Goal: Navigation & Orientation: Find specific page/section

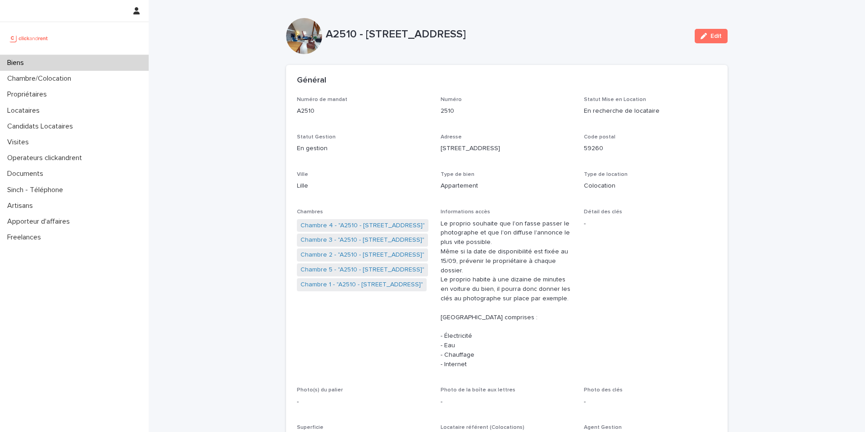
scroll to position [34, 0]
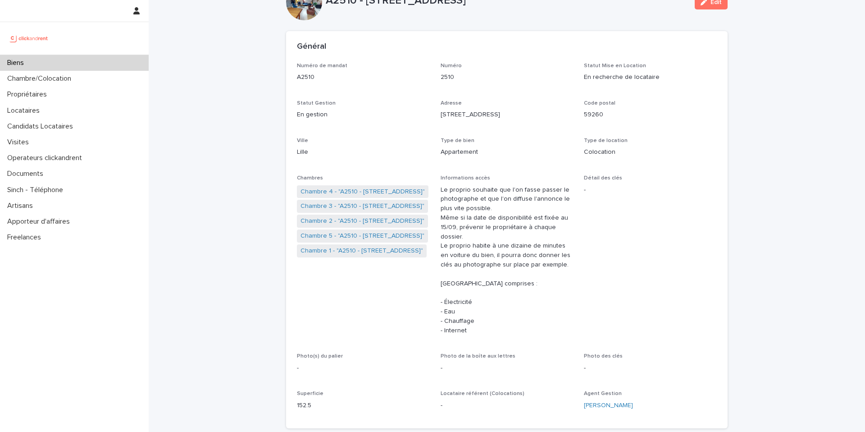
click at [118, 61] on div "Biens" at bounding box center [74, 63] width 149 height 16
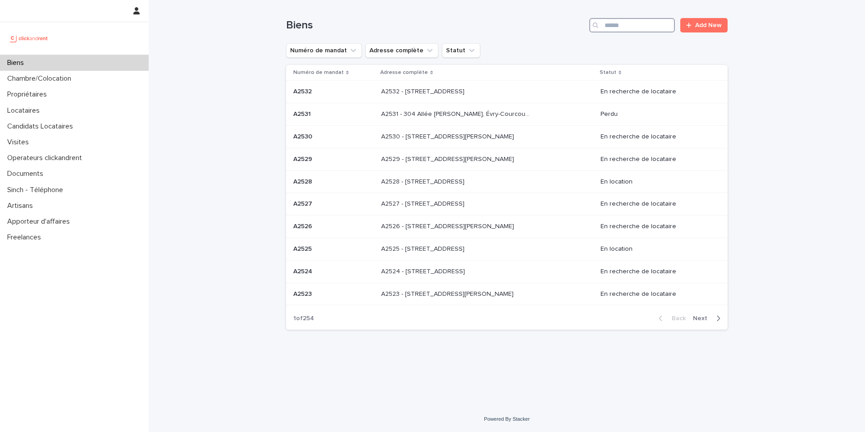
click at [616, 22] on input "Search" at bounding box center [633, 25] width 86 height 14
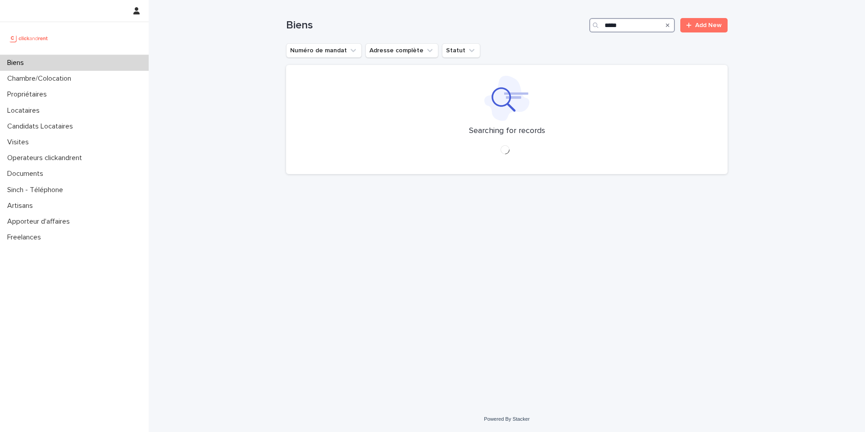
type input "*****"
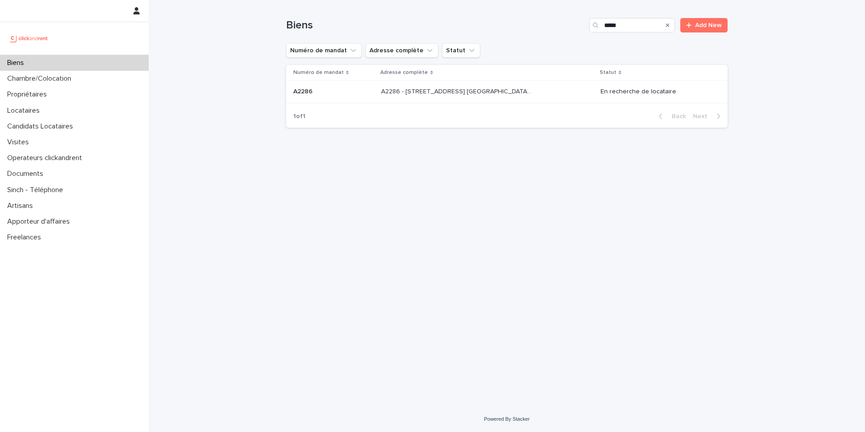
click at [477, 97] on div "A2286 - [STREET_ADDRESS] [GEOGRAPHIC_DATA], [GEOGRAPHIC_DATA] 93600 A2286 - [ST…" at bounding box center [487, 91] width 212 height 15
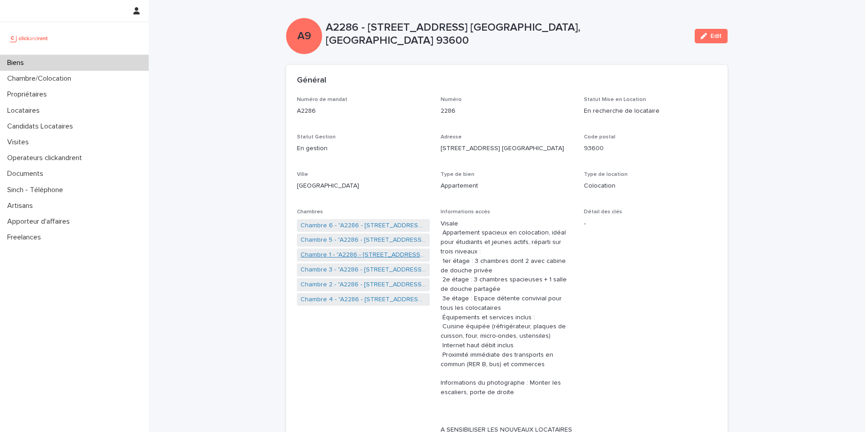
click at [368, 255] on link "Chambre 1 - "A2286 - [STREET_ADDRESS] [GEOGRAPHIC_DATA], [GEOGRAPHIC_DATA] 9360…" at bounding box center [364, 254] width 126 height 9
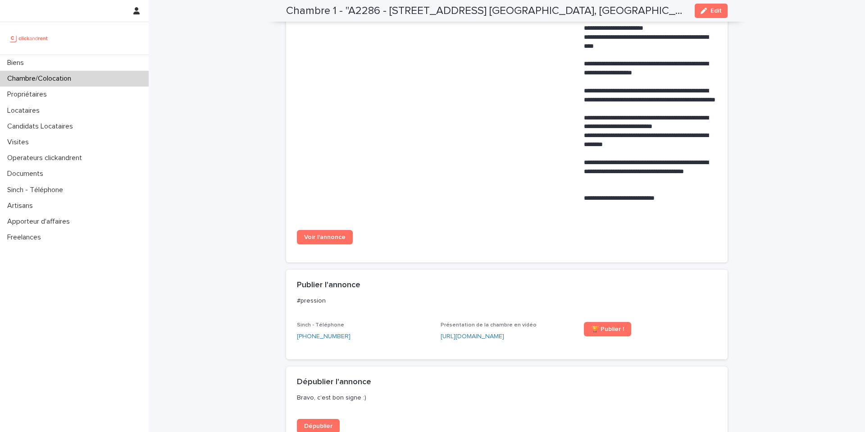
scroll to position [659, 0]
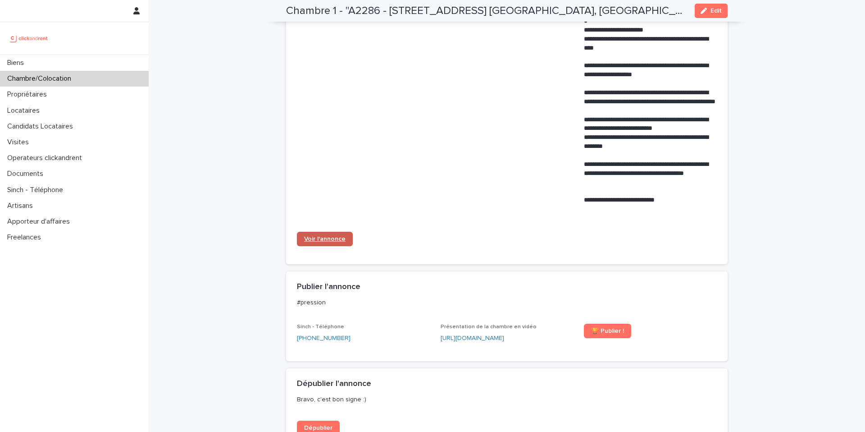
click at [328, 236] on span "Voir l'annonce" at bounding box center [324, 239] width 41 height 6
click at [72, 64] on div "Biens" at bounding box center [74, 63] width 149 height 16
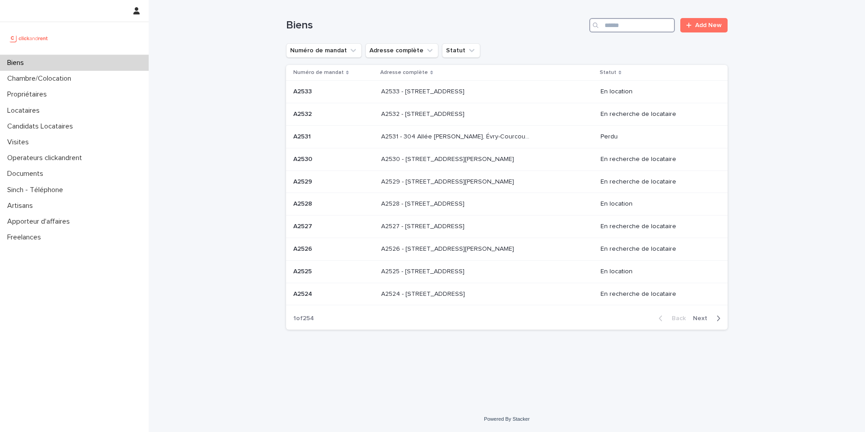
click at [640, 25] on input "Search" at bounding box center [633, 25] width 86 height 14
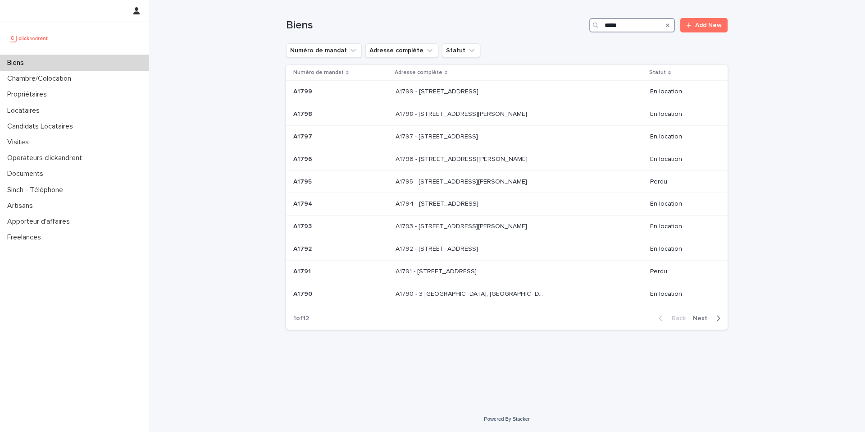
type input "*****"
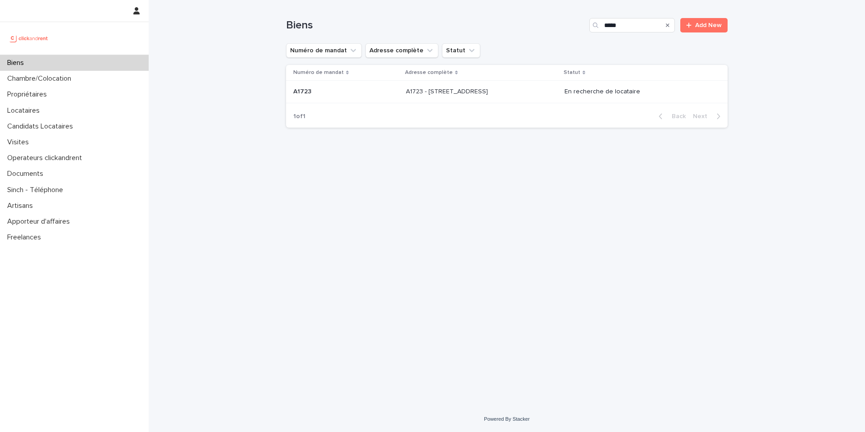
click at [490, 91] on p "A1723 - [STREET_ADDRESS]" at bounding box center [448, 90] width 84 height 9
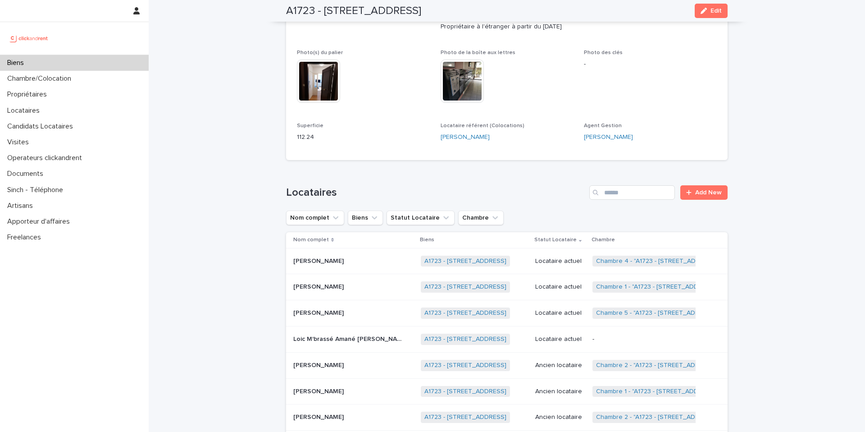
scroll to position [319, 0]
click at [369, 333] on p "Loic M'brassé Amané [PERSON_NAME]" at bounding box center [350, 337] width 114 height 9
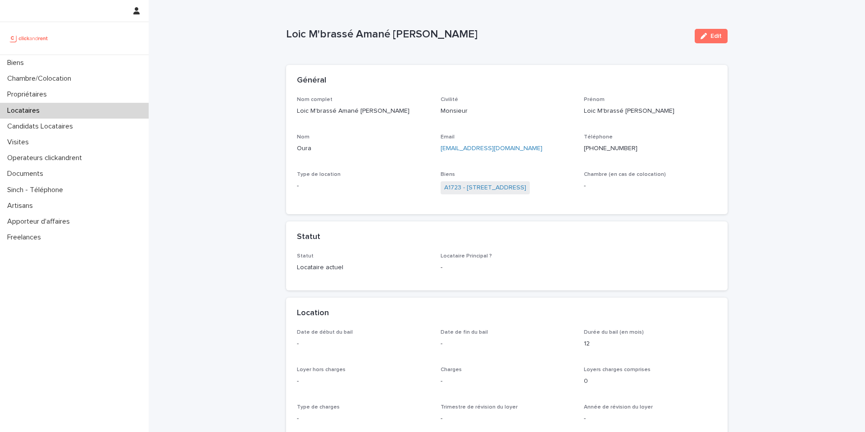
click at [584, 150] on ringoverc2c-logo-container-84e06f14122c at bounding box center [584, 148] width 0 height 6
click at [584, 150] on ringoverc2c-logo-84e06f14122c at bounding box center [584, 148] width 0 height 6
click at [96, 62] on div "Biens" at bounding box center [74, 63] width 149 height 16
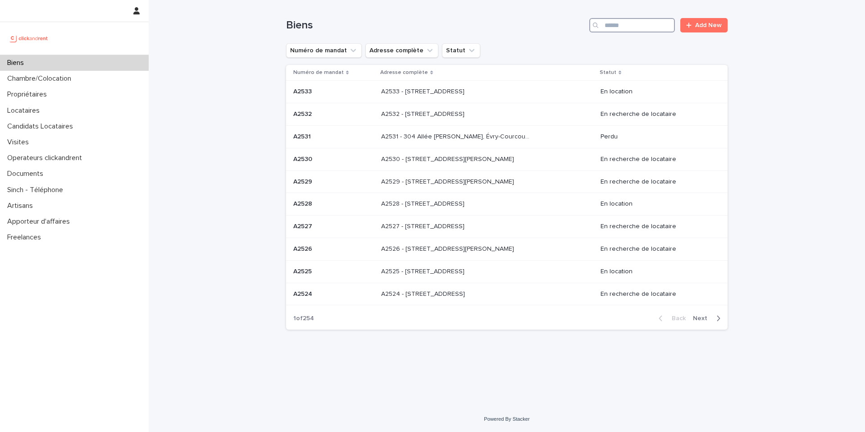
click at [618, 32] on input "Search" at bounding box center [633, 25] width 86 height 14
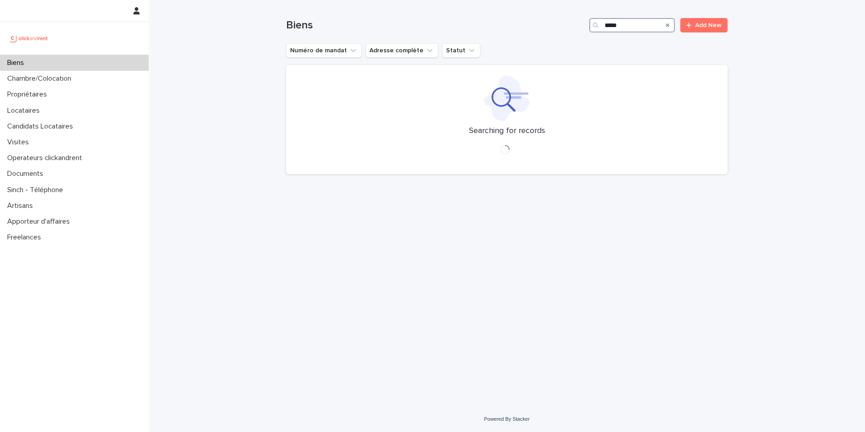
type input "*****"
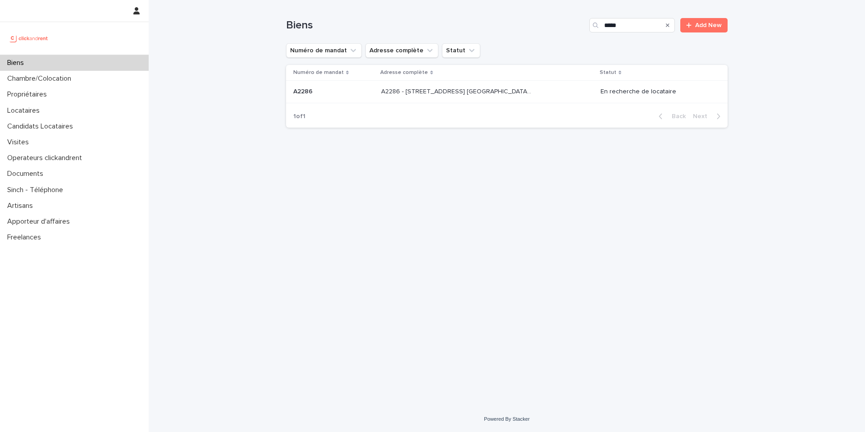
click at [510, 98] on div "A2286 - [STREET_ADDRESS] [GEOGRAPHIC_DATA], [GEOGRAPHIC_DATA] 93600 A2286 - [ST…" at bounding box center [487, 91] width 212 height 15
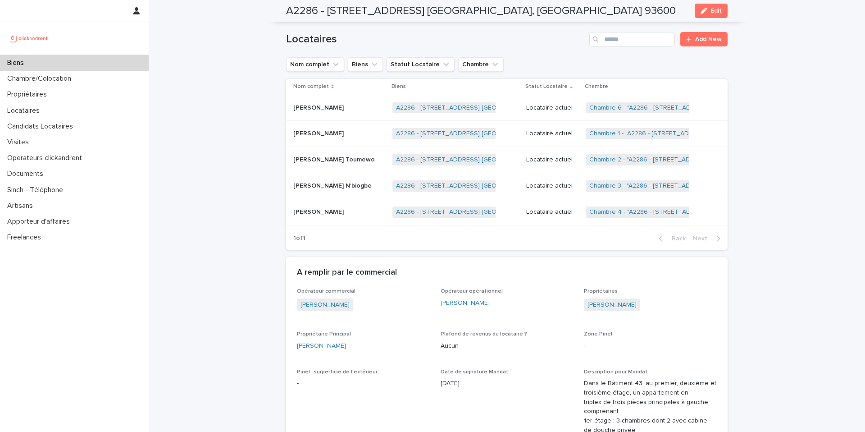
scroll to position [611, 0]
click at [93, 61] on div "Biens" at bounding box center [74, 63] width 149 height 16
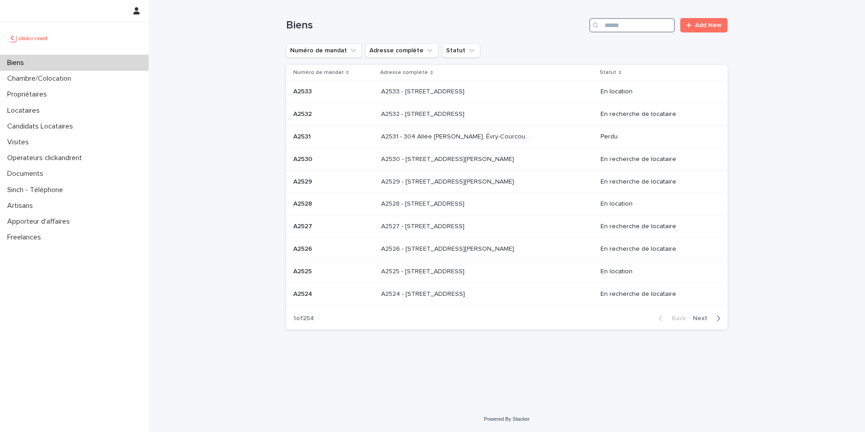
click at [618, 30] on input "Search" at bounding box center [633, 25] width 86 height 14
type input "*"
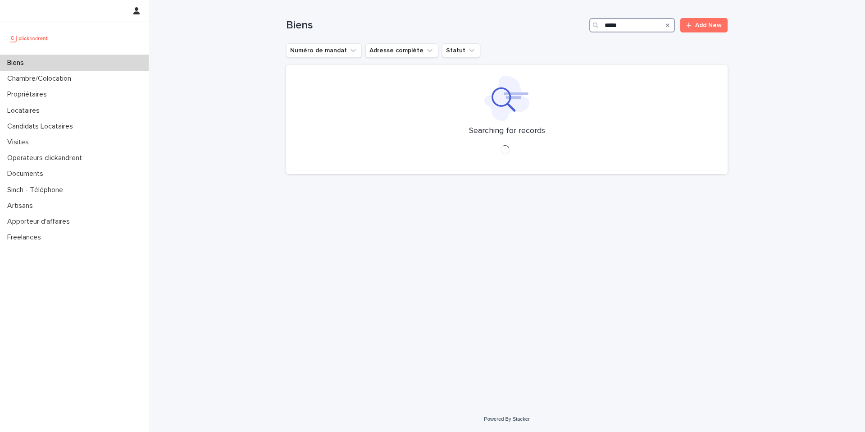
type input "*****"
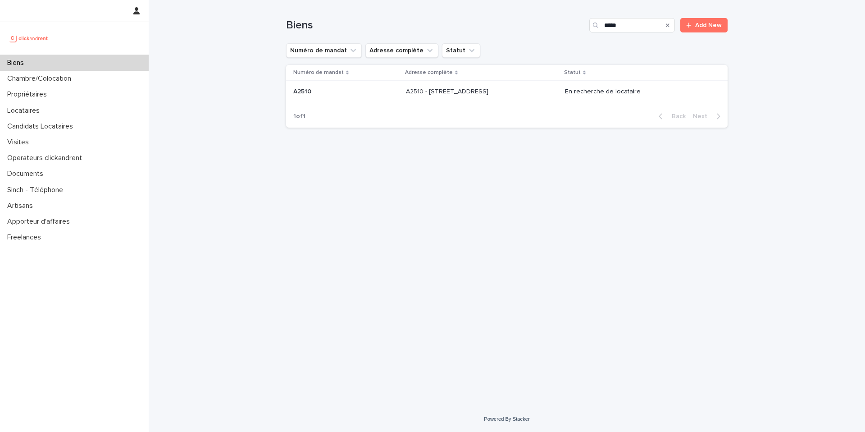
click at [477, 87] on p "A2510 - [STREET_ADDRESS]" at bounding box center [448, 90] width 84 height 9
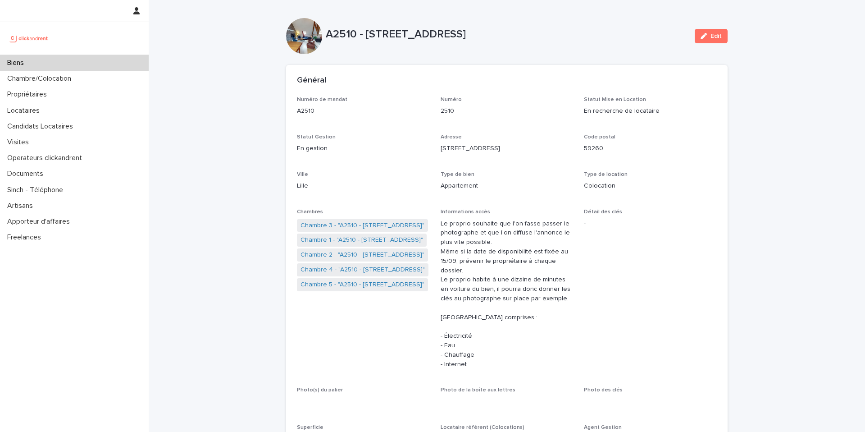
click at [355, 226] on link "Chambre 3 - "A2510 - [STREET_ADDRESS]"" at bounding box center [363, 225] width 124 height 9
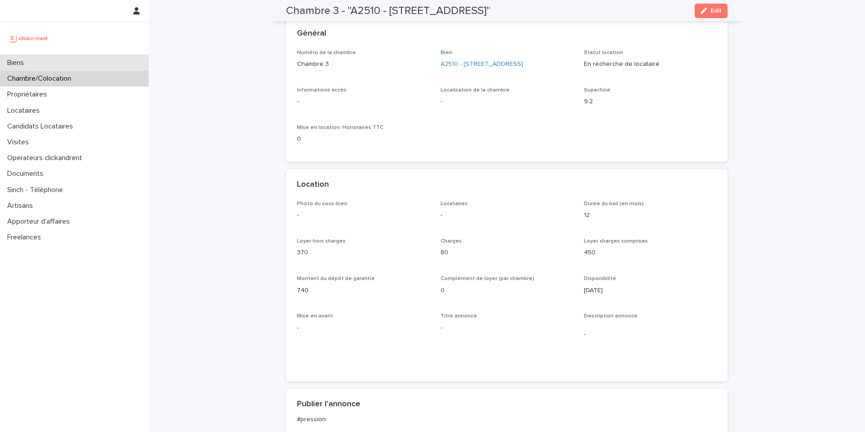
scroll to position [18, 0]
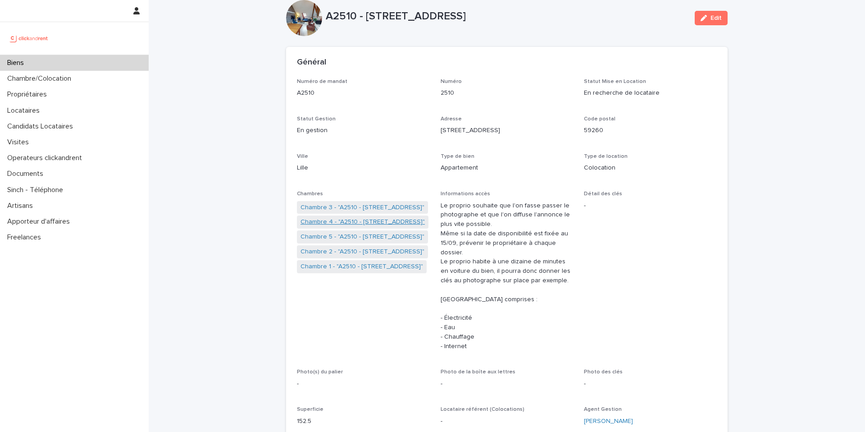
click at [347, 223] on link "Chambre 4 - "A2510 - [STREET_ADDRESS]"" at bounding box center [363, 221] width 124 height 9
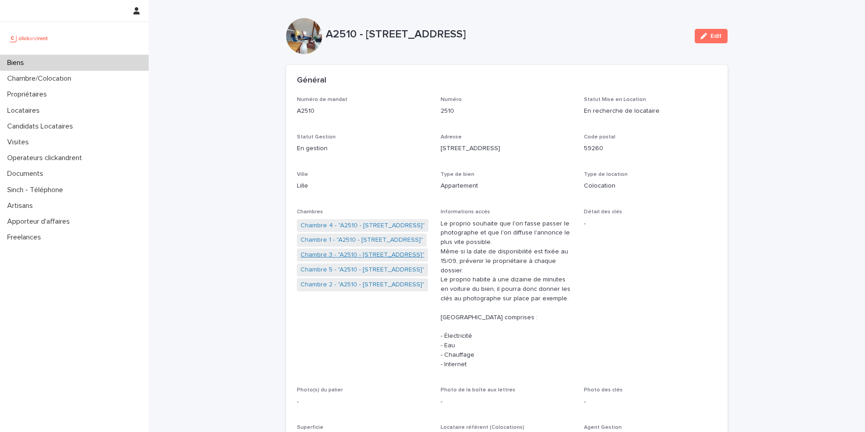
click at [361, 255] on link "Chambre 3 - "A2510 - [STREET_ADDRESS]"" at bounding box center [363, 254] width 124 height 9
click at [356, 280] on link "Chambre 3 - "A2510 - [STREET_ADDRESS]"" at bounding box center [363, 284] width 124 height 9
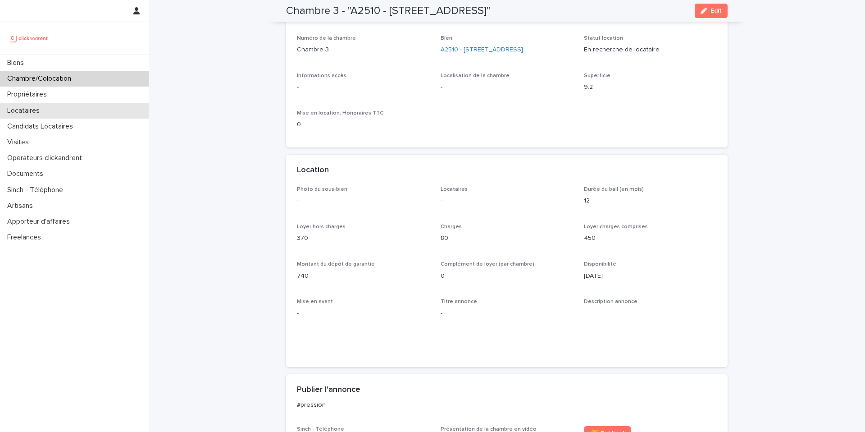
scroll to position [50, 0]
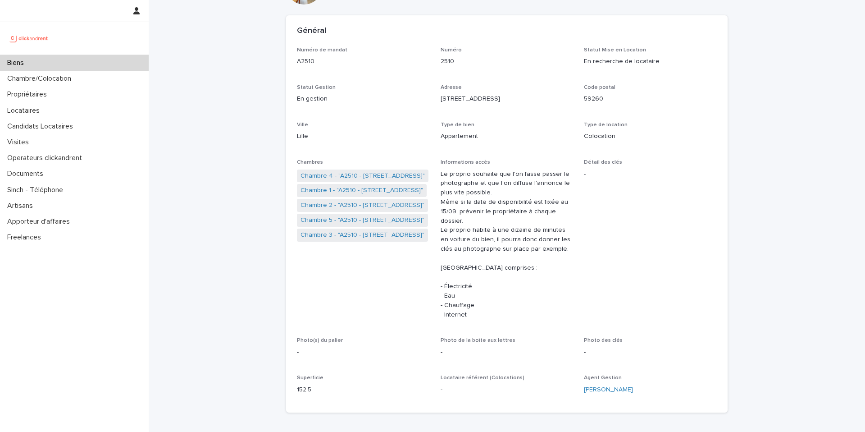
click at [351, 219] on link "Chambre 5 - "A2510 - [STREET_ADDRESS]"" at bounding box center [363, 219] width 124 height 9
